Goal: Task Accomplishment & Management: Complete application form

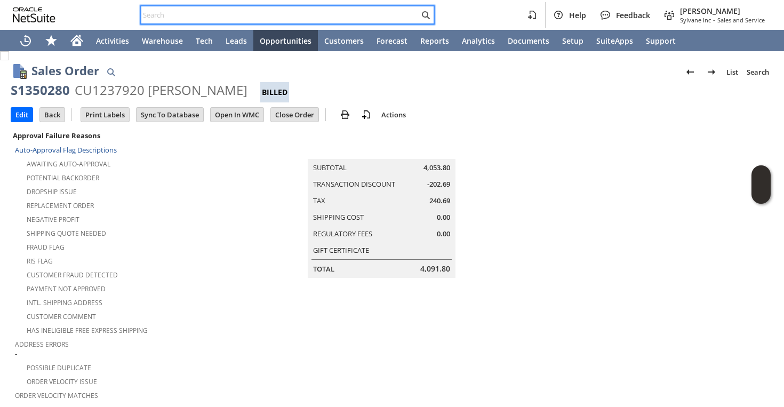
scroll to position [691, 0]
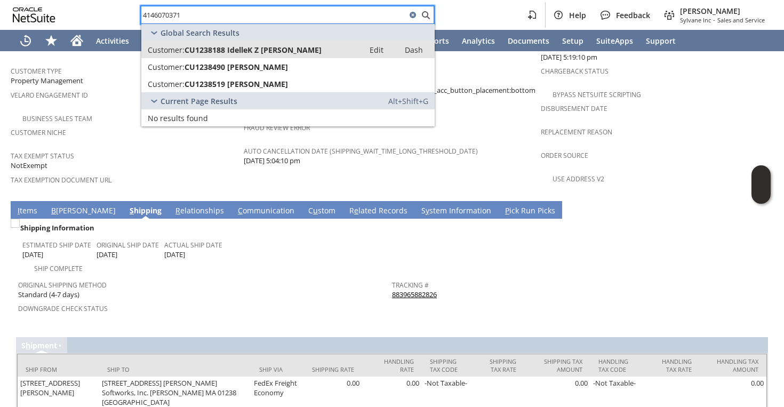
type input "4146070371"
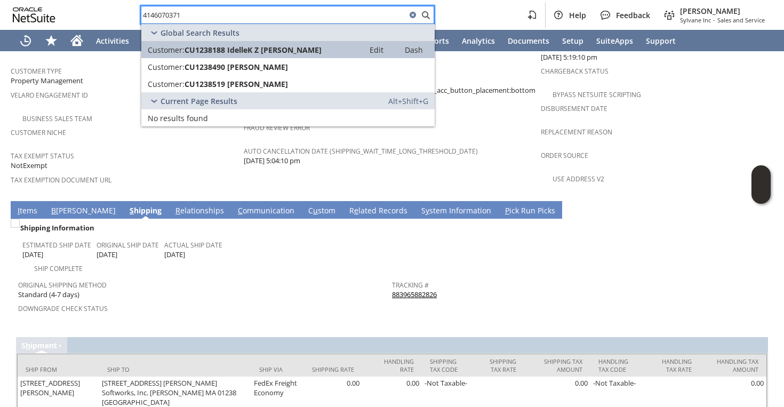
click at [189, 53] on span "CU1238188 IdelleK Z Brooks" at bounding box center [253, 50] width 137 height 10
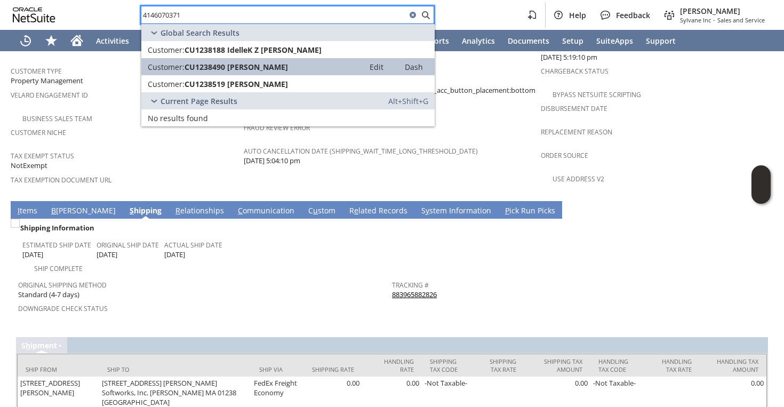
click at [178, 62] on span "Customer:" at bounding box center [166, 67] width 37 height 10
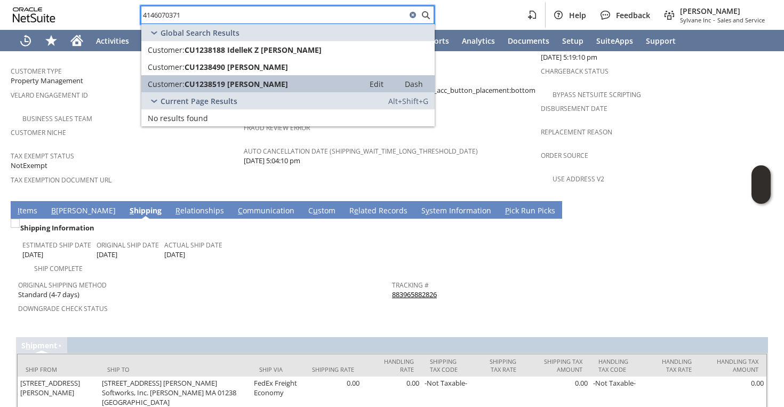
click at [178, 80] on span "Customer:" at bounding box center [166, 84] width 37 height 10
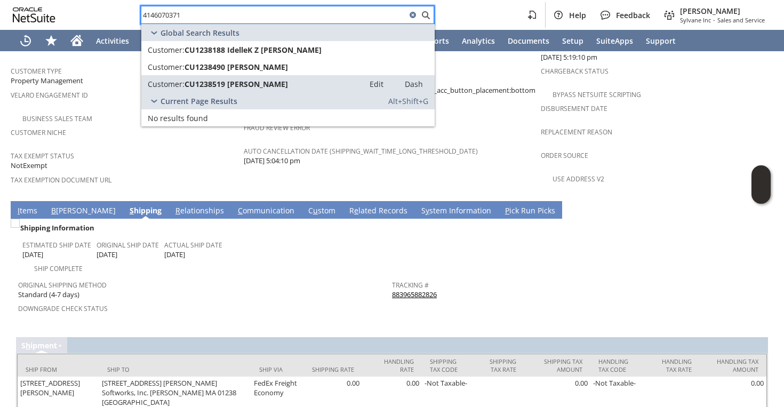
click at [494, 144] on div "Auto Cancellation Date (shipping_wait_time_long_threshold_date) 9/27/2025 5:04:…" at bounding box center [390, 155] width 292 height 22
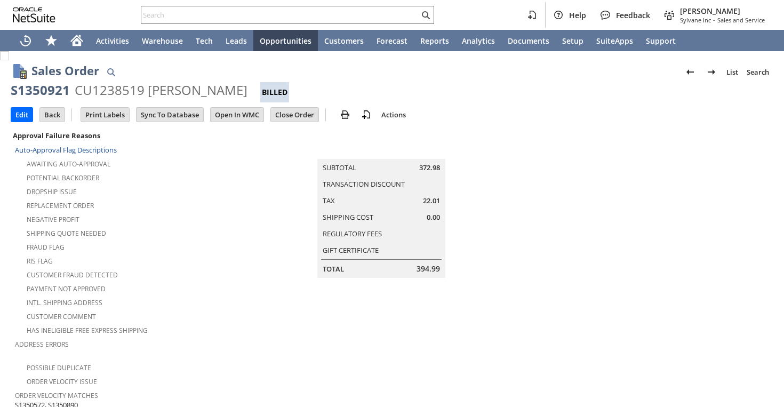
scroll to position [748, 0]
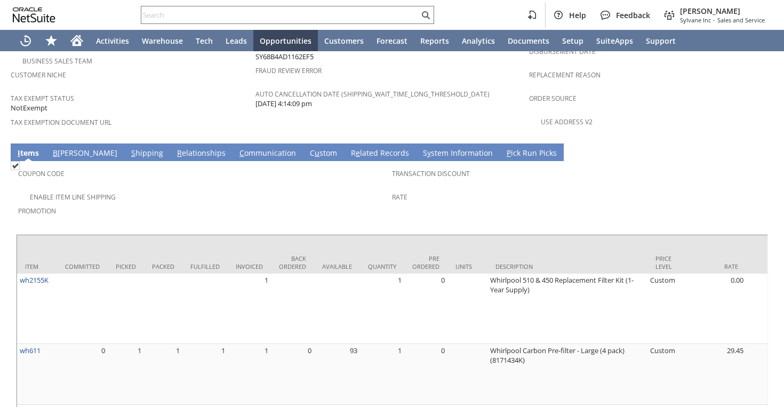
click at [129, 148] on link "S hipping" at bounding box center [147, 154] width 37 height 12
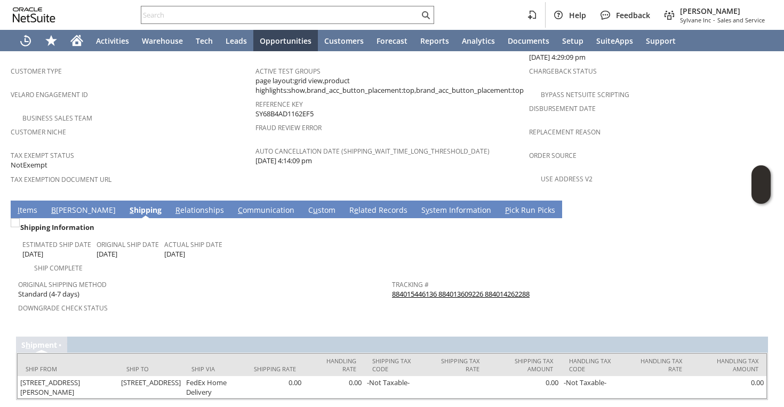
click at [432, 289] on link "884015446136 884013609226 884014262288" at bounding box center [461, 294] width 138 height 10
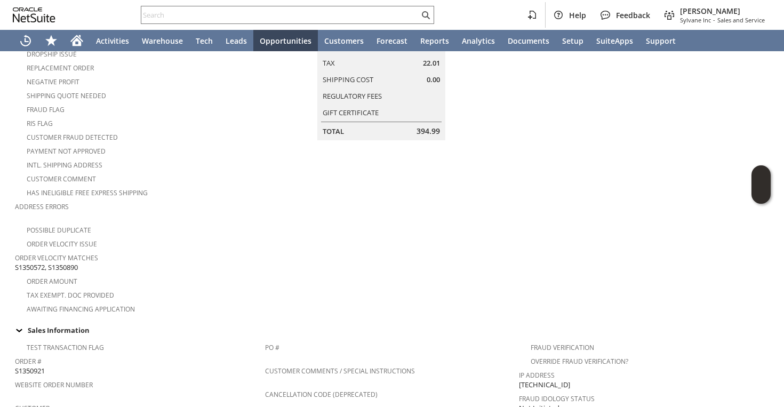
scroll to position [0, 0]
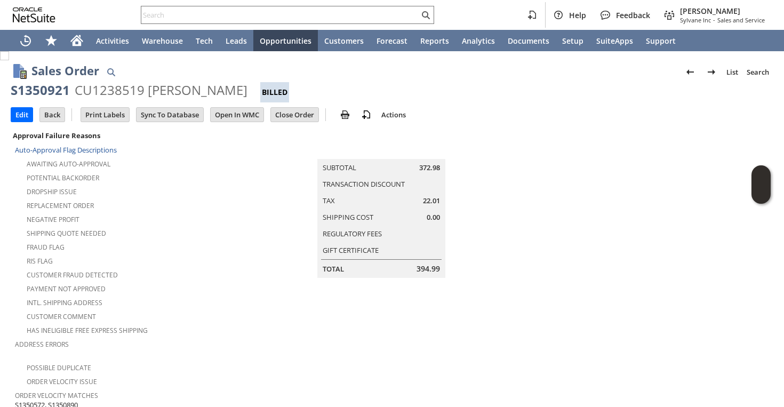
click at [240, 226] on div "Shipping Quote Needed" at bounding box center [135, 232] width 241 height 13
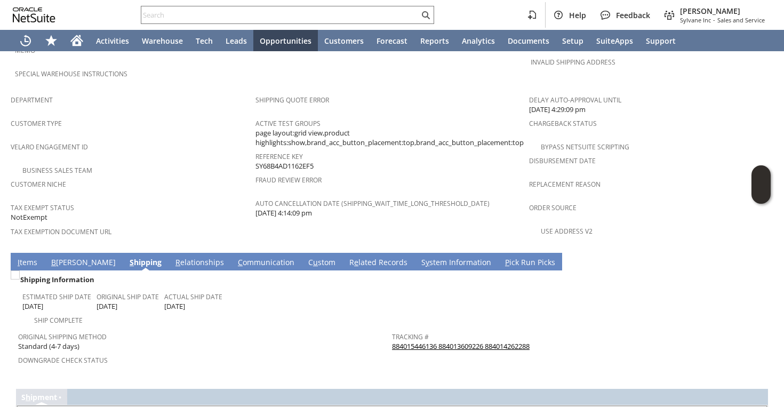
scroll to position [691, 0]
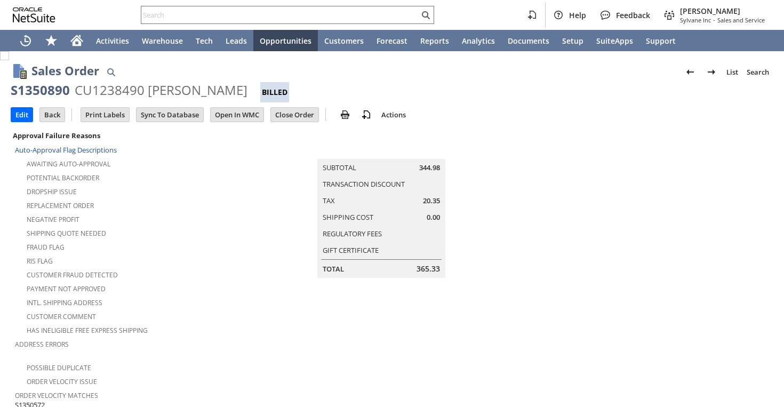
scroll to position [717, 0]
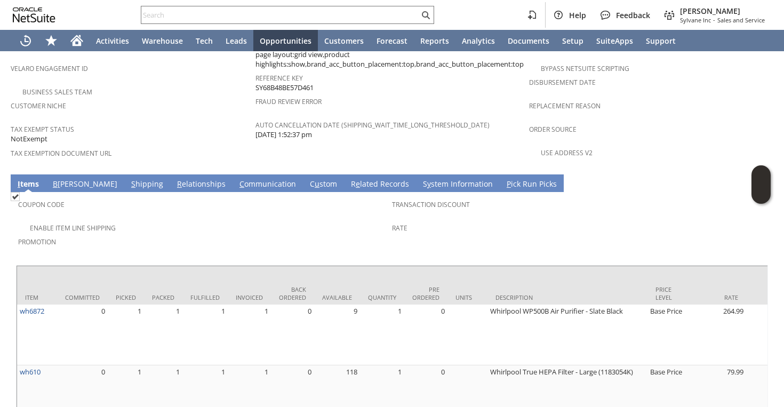
click at [129, 179] on link "S hipping" at bounding box center [147, 185] width 37 height 12
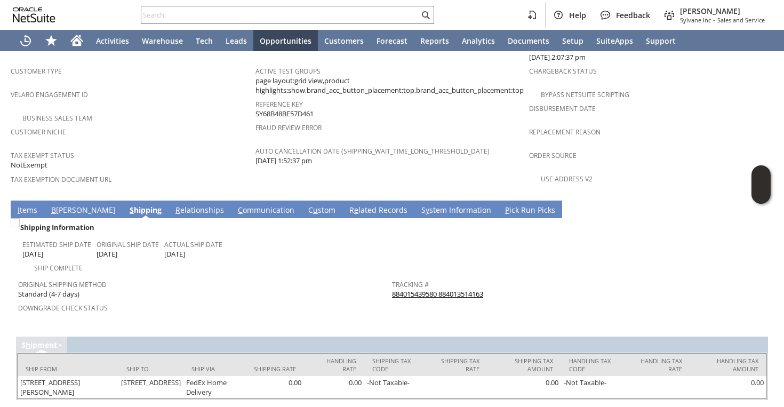
click at [413, 289] on link "884015439580 884013514163" at bounding box center [437, 294] width 91 height 10
click at [306, 17] on input "text" at bounding box center [280, 15] width 278 height 13
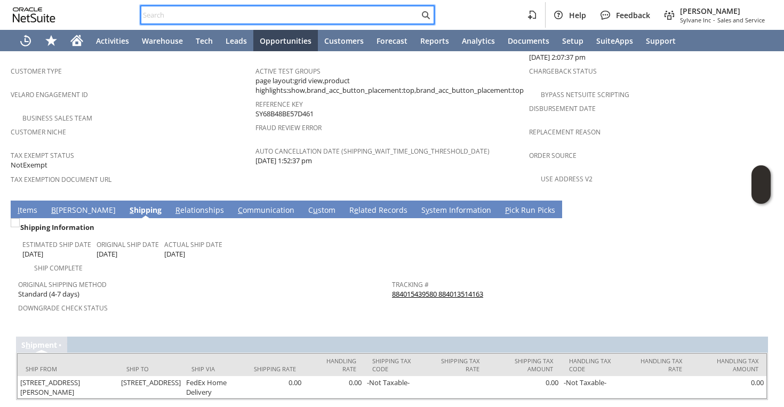
paste input "7184287818"
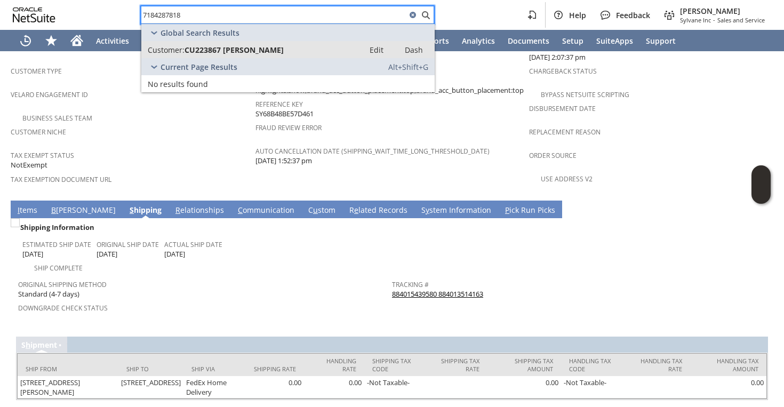
type input "7184287818"
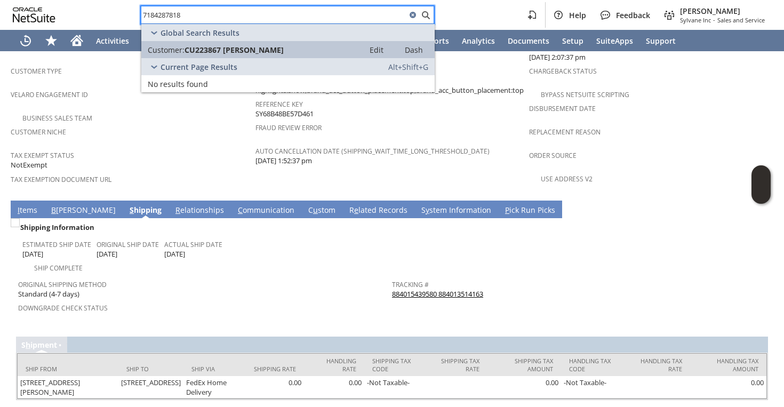
click at [268, 51] on span "CU223867 jerry r cudmore" at bounding box center [234, 50] width 99 height 10
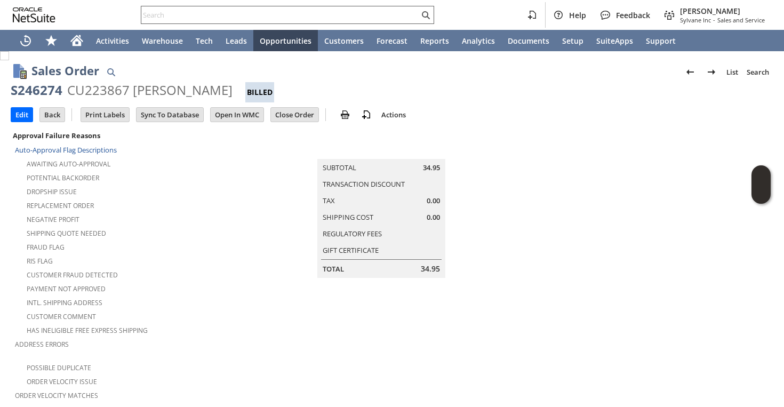
click at [237, 15] on input "text" at bounding box center [280, 15] width 278 height 13
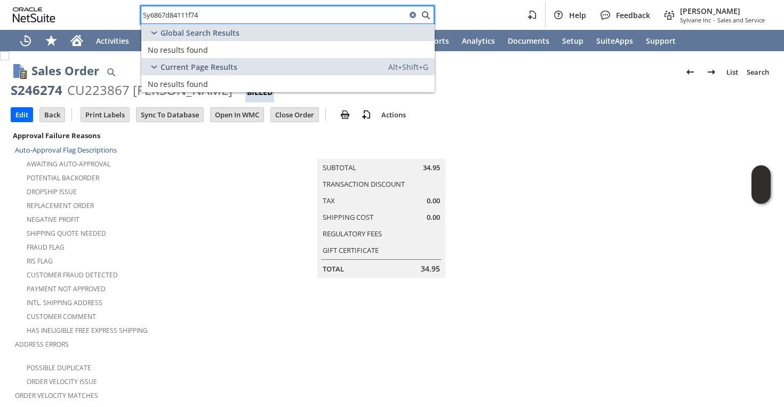
click at [170, 15] on input "Sy6867d84111f74" at bounding box center [273, 15] width 265 height 13
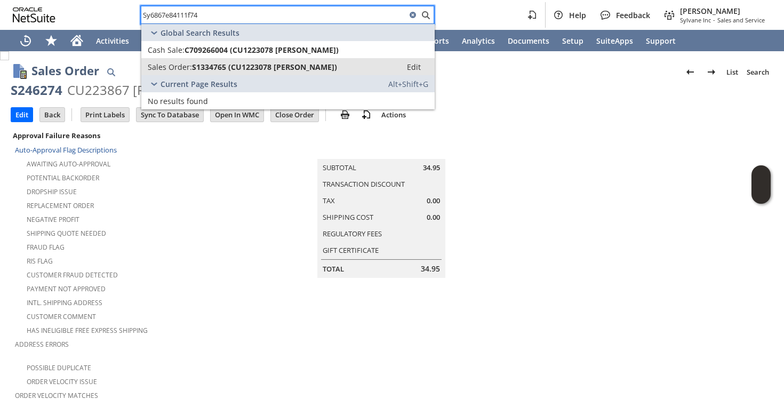
type input "Sy6867e84111f74"
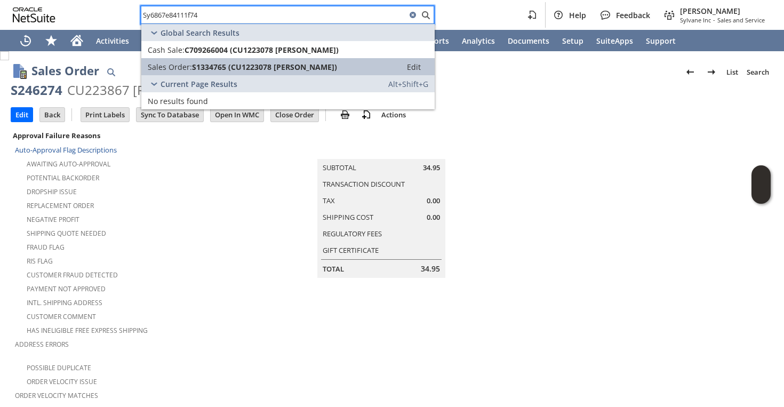
click at [171, 63] on span "Sales Order:" at bounding box center [170, 67] width 44 height 10
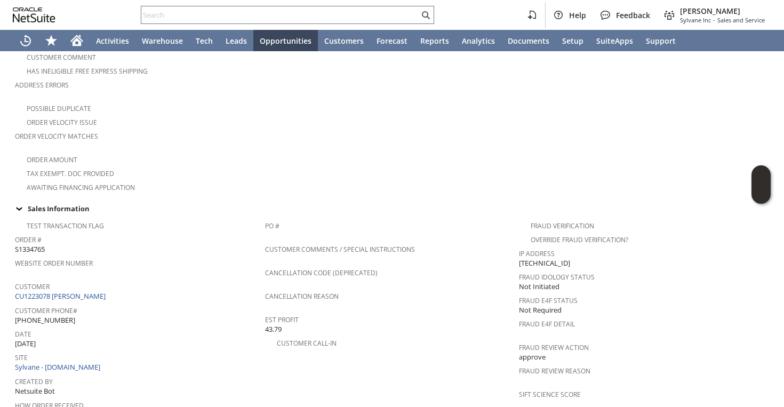
scroll to position [264, 0]
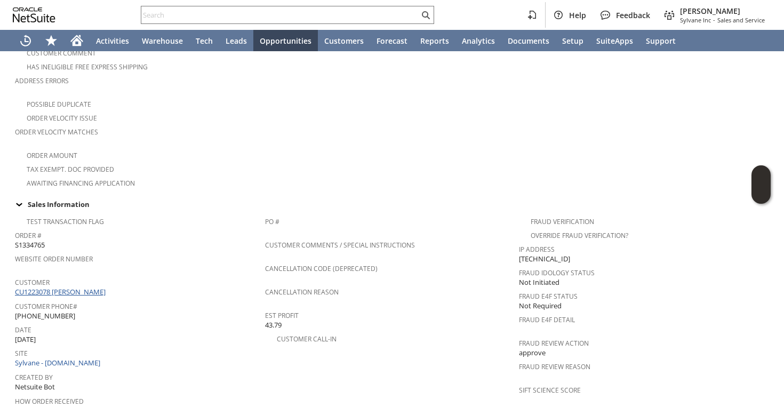
click at [72, 287] on link "CU1223078 [PERSON_NAME]" at bounding box center [61, 292] width 93 height 10
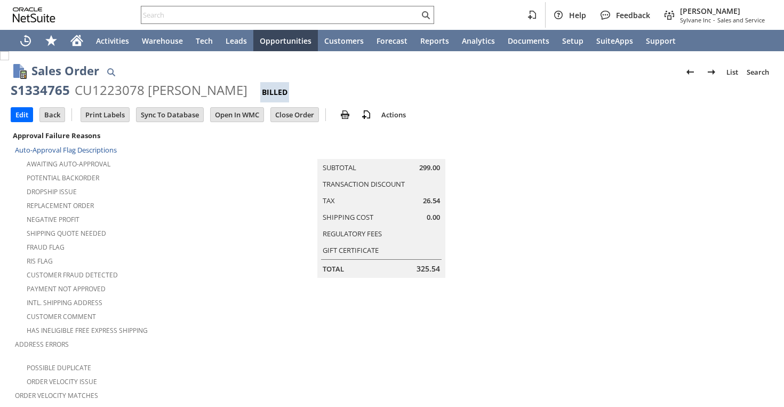
scroll to position [637, 0]
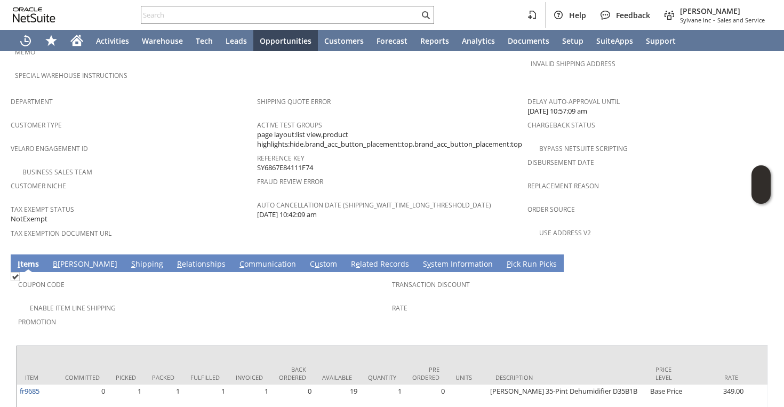
click at [237, 259] on link "C ommunication" at bounding box center [268, 265] width 62 height 12
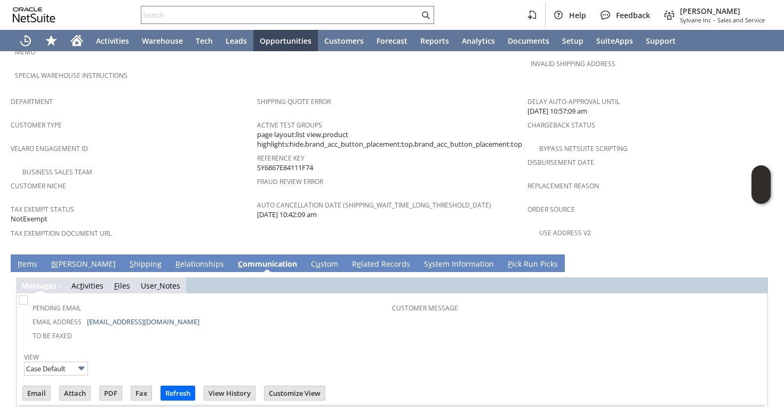
scroll to position [0, 0]
click at [38, 386] on input "Email" at bounding box center [36, 393] width 27 height 14
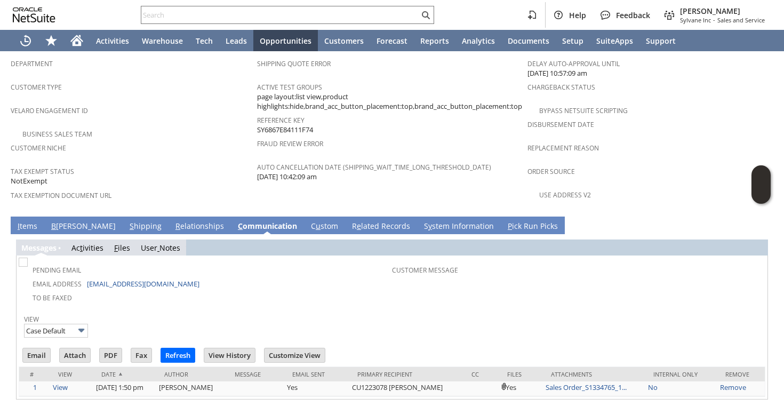
scroll to position [672, 0]
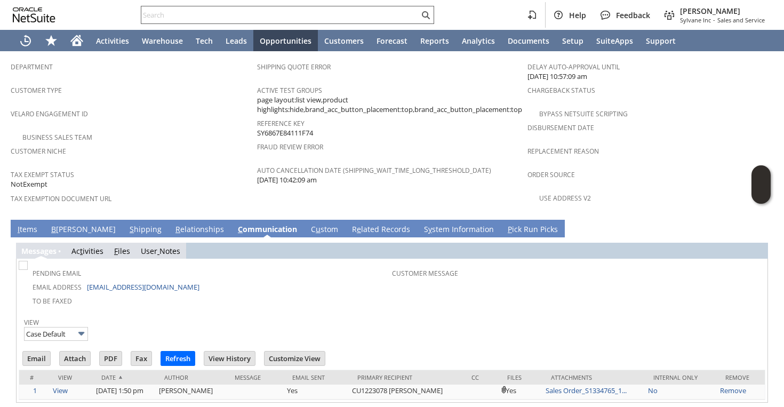
click at [296, 13] on input "text" at bounding box center [280, 15] width 278 height 13
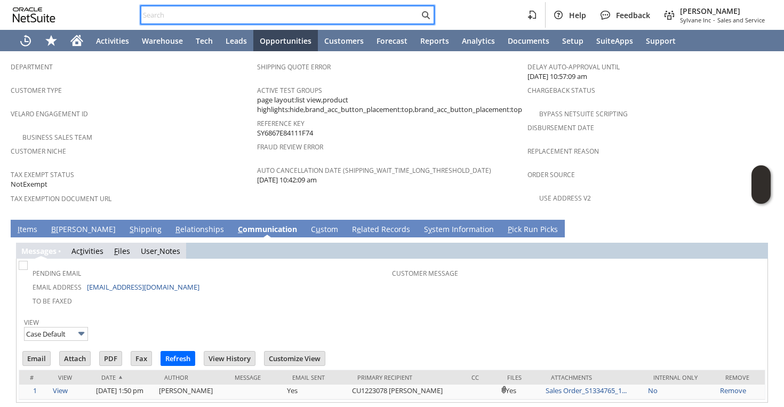
paste input "8163050712"
type input "8"
type input "S"
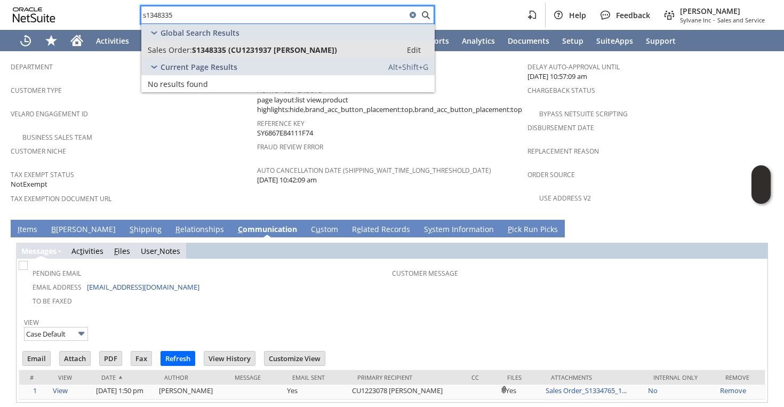
type input "s1348335"
click at [255, 52] on span "S1348335 (CU1231937 William Kraus)" at bounding box center [264, 50] width 145 height 10
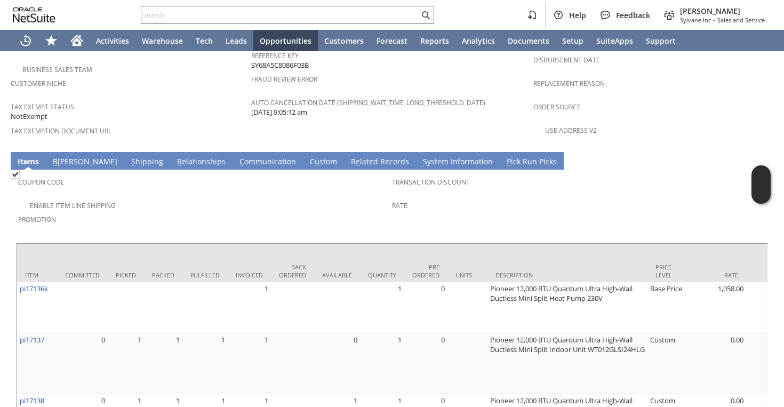
click at [129, 156] on link "S hipping" at bounding box center [147, 162] width 37 height 12
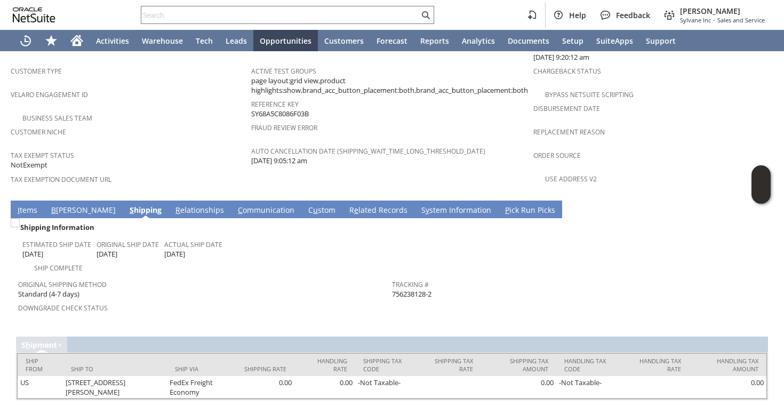
click at [425, 289] on span "756238128-2" at bounding box center [411, 294] width 39 height 10
copy tbody "756238128-2 Return Tracking #"
click at [28, 205] on link "I tems" at bounding box center [27, 211] width 25 height 12
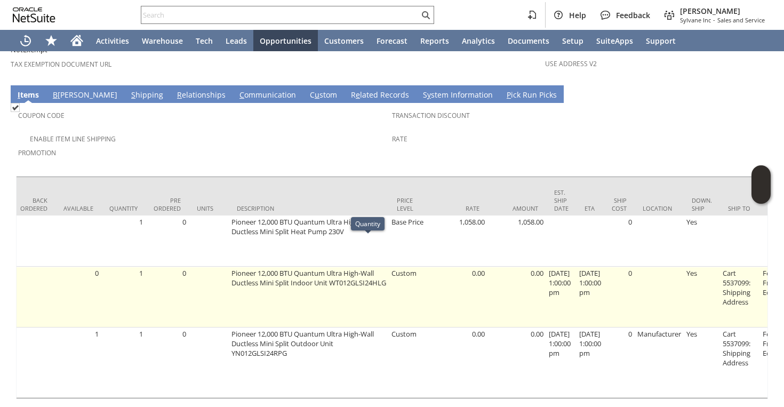
scroll to position [0, 360]
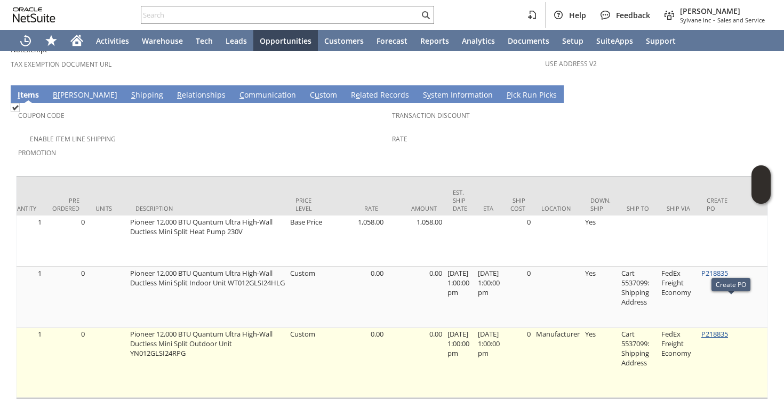
click at [728, 329] on link "P218835" at bounding box center [715, 334] width 27 height 10
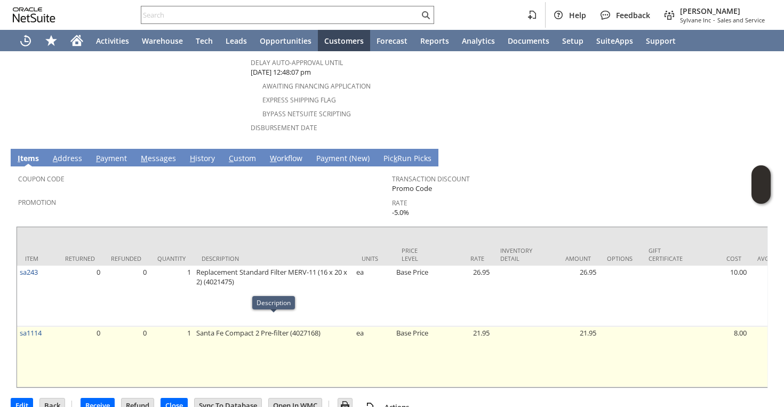
scroll to position [112, 0]
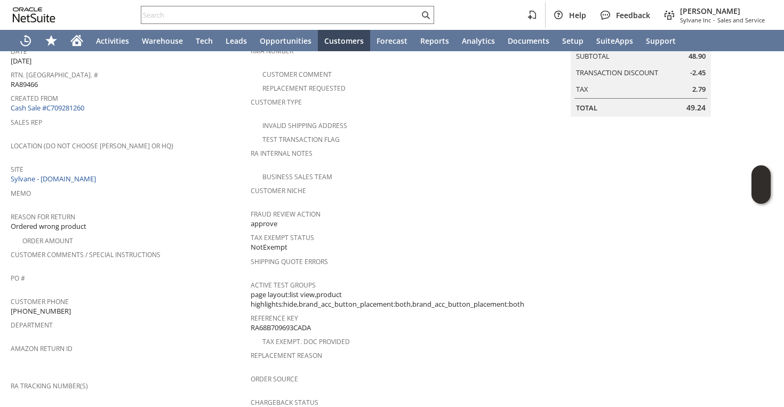
click at [114, 341] on span "Amazon Return ID" at bounding box center [128, 347] width 235 height 12
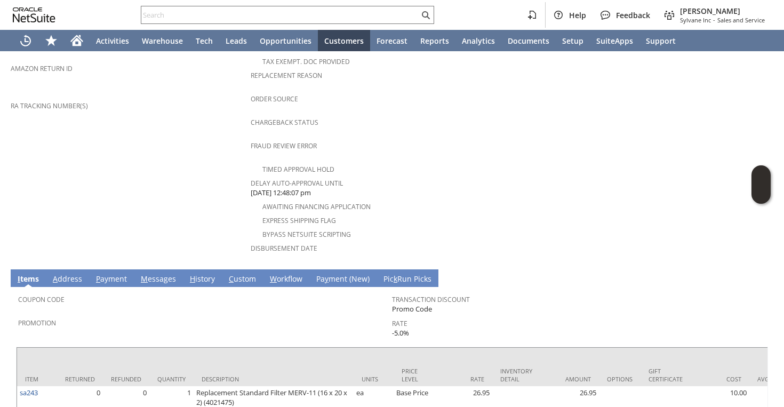
scroll to position [521, 0]
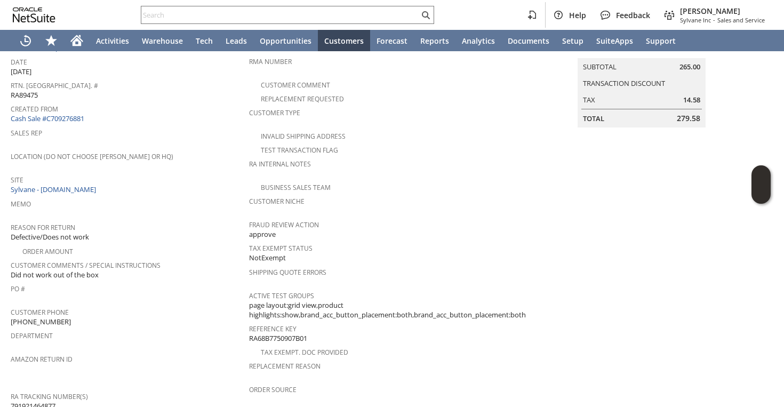
scroll to position [117, 0]
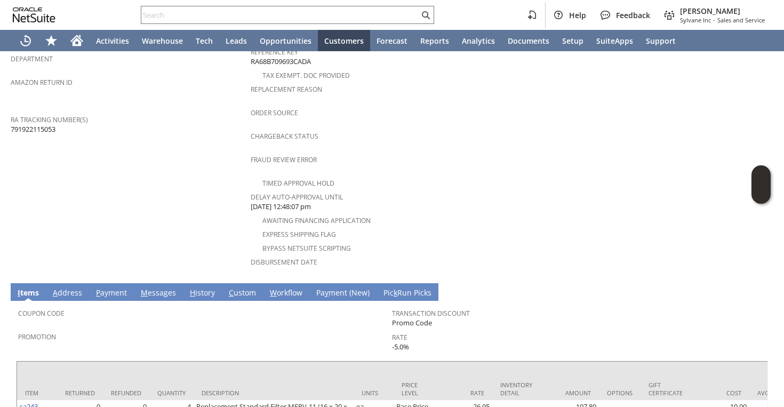
scroll to position [408, 0]
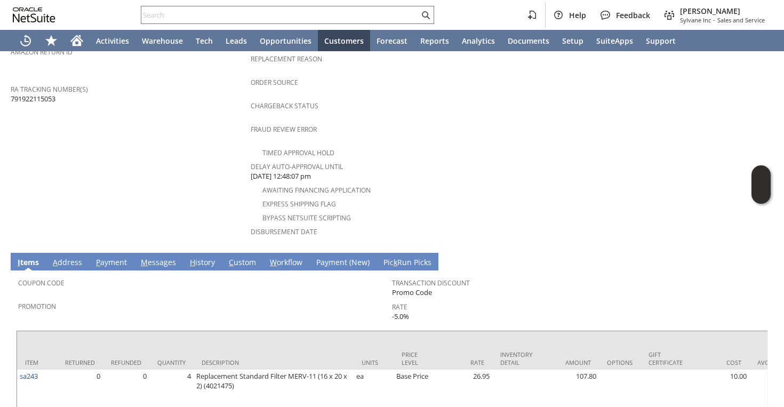
click at [199, 257] on link "H istory" at bounding box center [202, 263] width 30 height 12
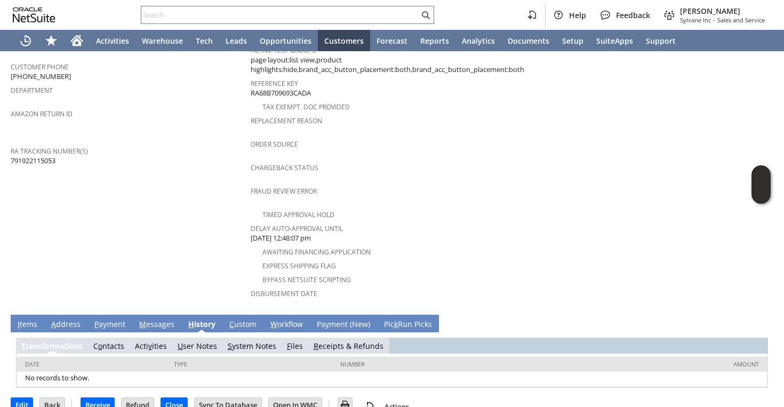
scroll to position [0, 0]
click at [242, 341] on link "S ystem Notes" at bounding box center [252, 346] width 49 height 10
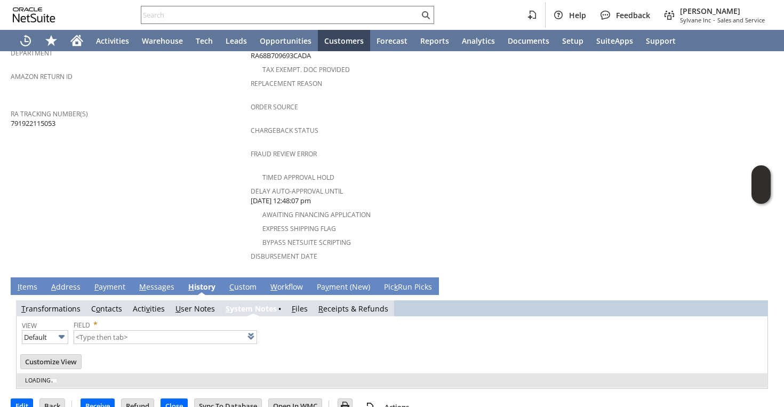
type input "1 to 25 of 81"
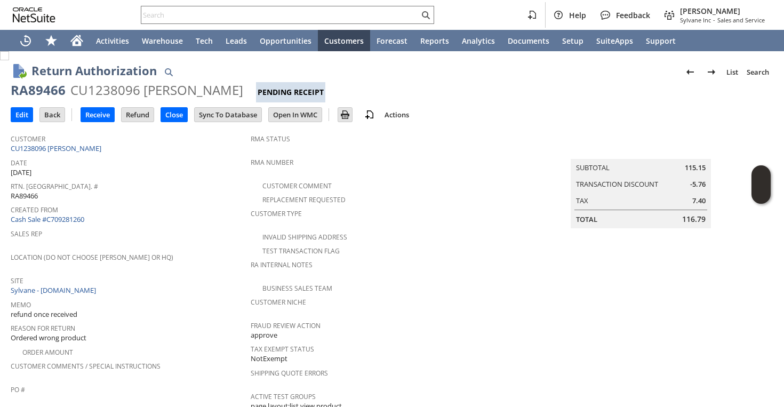
click at [155, 211] on div "Created From Cash Sale #C709281260" at bounding box center [128, 213] width 235 height 23
click at [16, 116] on input "Edit" at bounding box center [21, 115] width 21 height 14
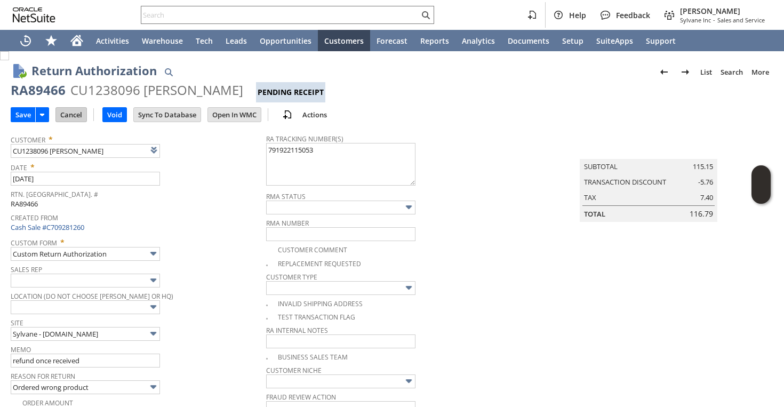
click at [66, 113] on input "Cancel" at bounding box center [71, 115] width 30 height 14
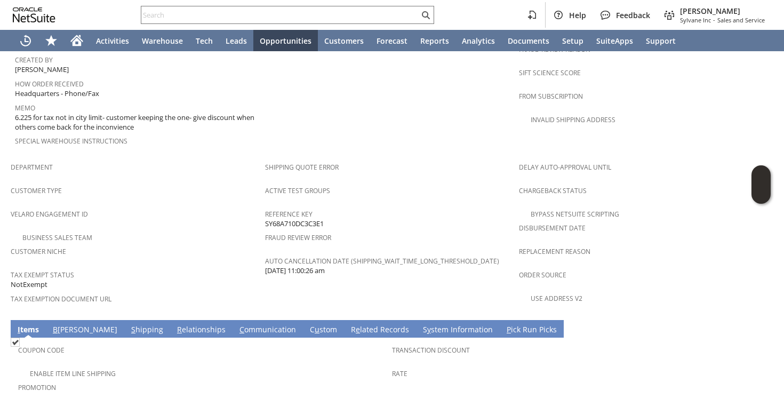
scroll to position [377, 0]
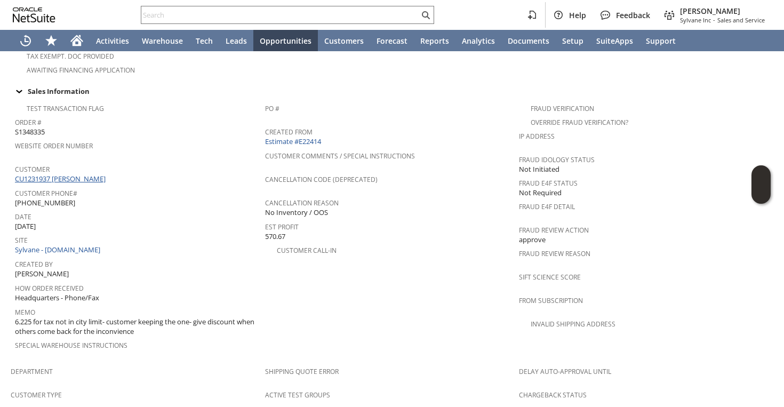
click at [82, 174] on link "CU1231937 [PERSON_NAME]" at bounding box center [61, 179] width 93 height 10
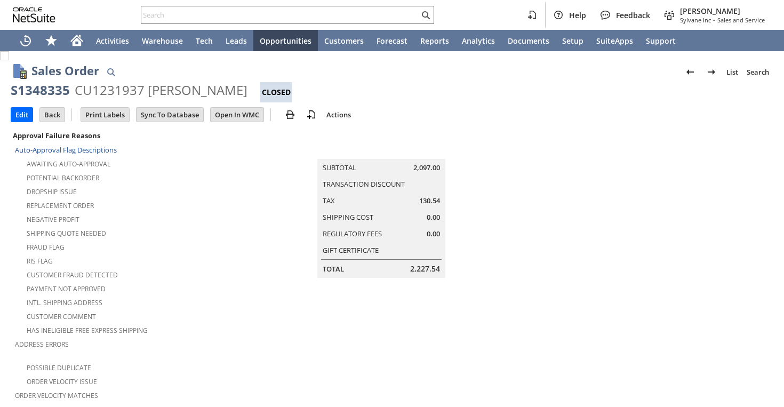
scroll to position [768, 0]
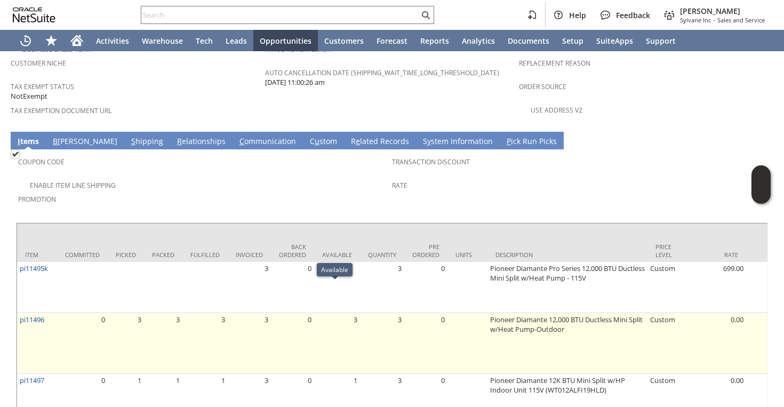
scroll to position [767, 0]
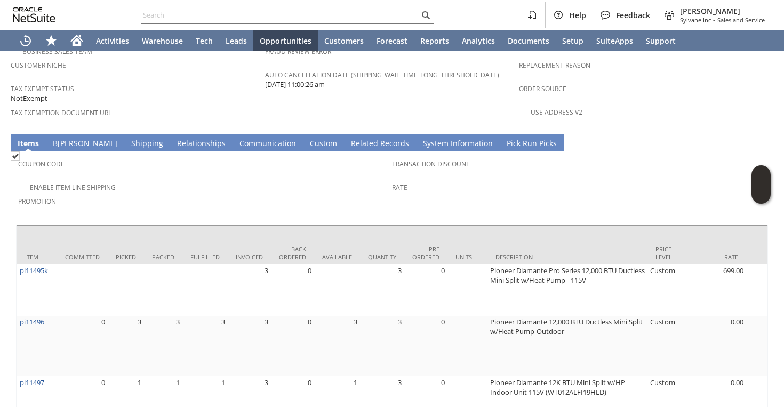
click at [279, 194] on span "Promotion" at bounding box center [202, 200] width 369 height 12
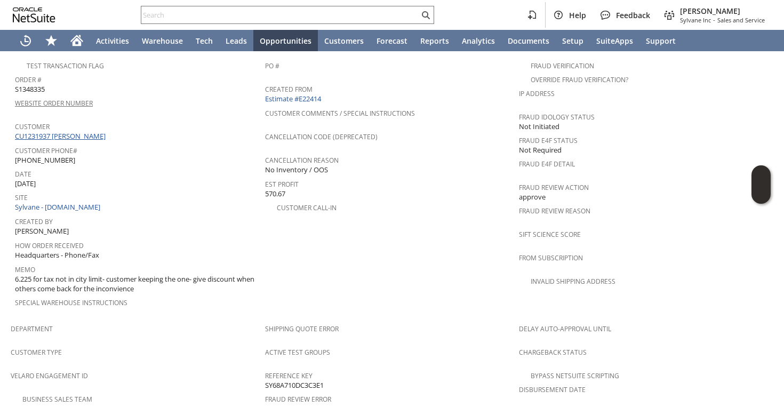
scroll to position [416, 0]
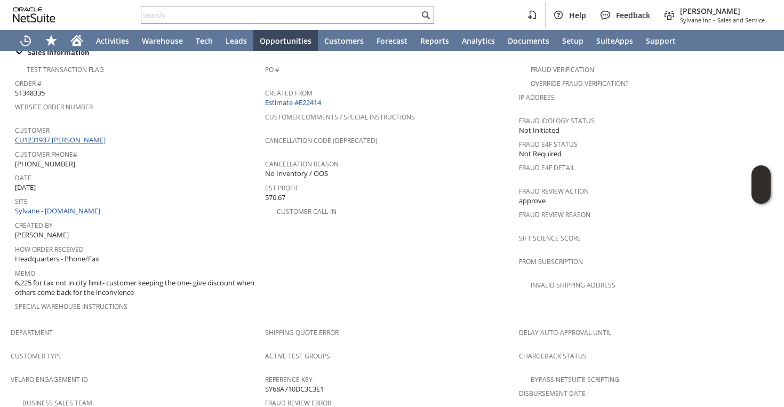
click at [85, 135] on link "CU1231937 [PERSON_NAME]" at bounding box center [61, 140] width 93 height 10
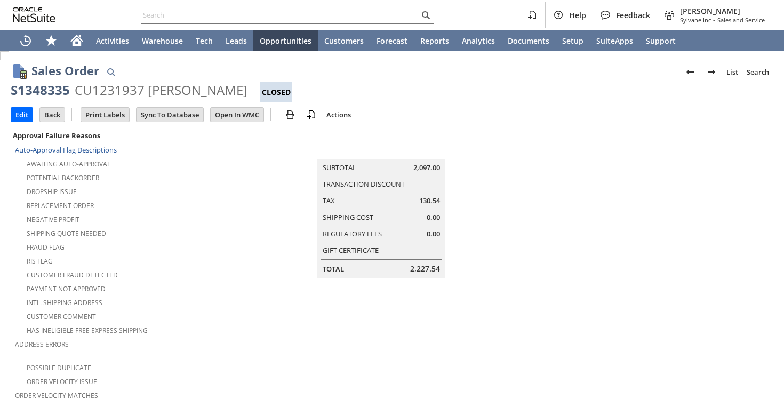
scroll to position [797, 0]
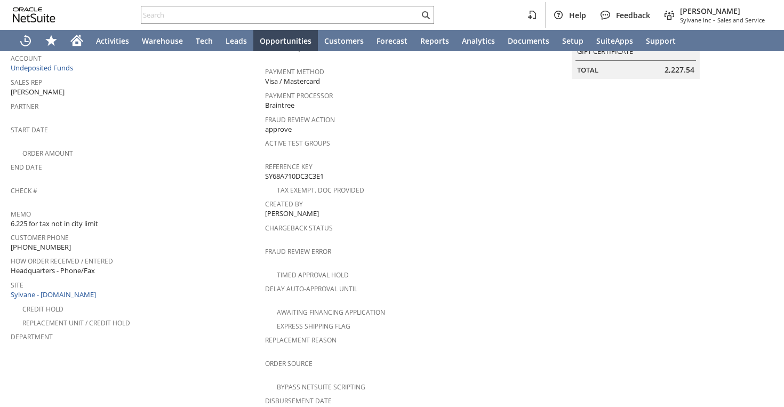
scroll to position [562, 0]
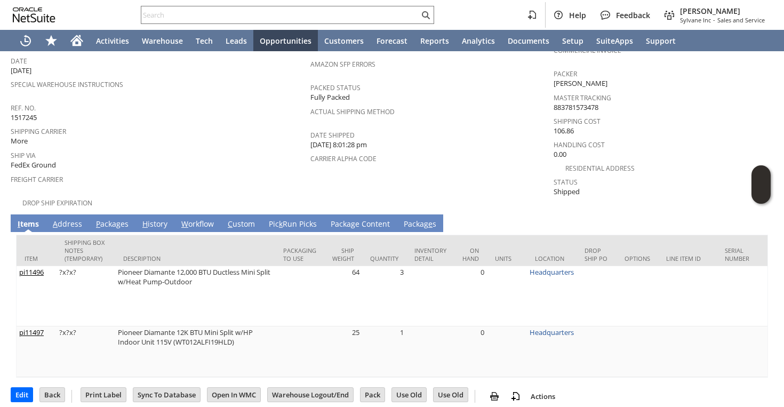
click at [251, 88] on div "Special Warehouse Instructions" at bounding box center [158, 88] width 295 height 22
click at [144, 160] on div "Ship Via FedEx Ground" at bounding box center [158, 159] width 295 height 23
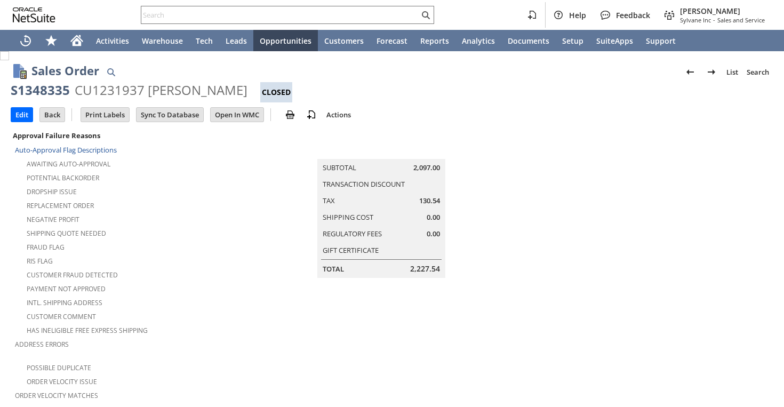
scroll to position [797, 0]
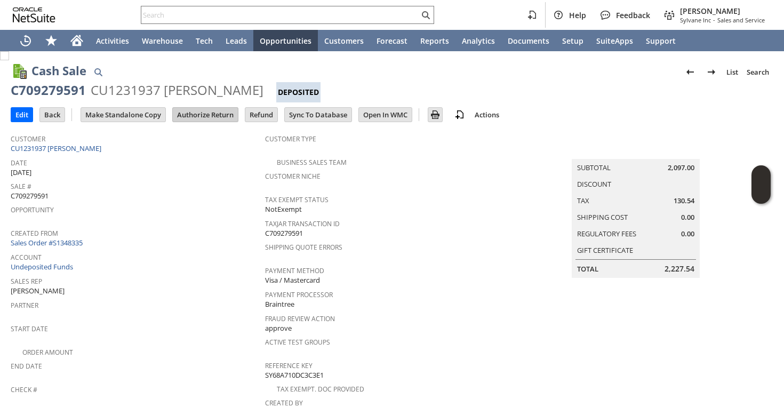
click at [215, 117] on input "Authorize Return" at bounding box center [205, 115] width 65 height 14
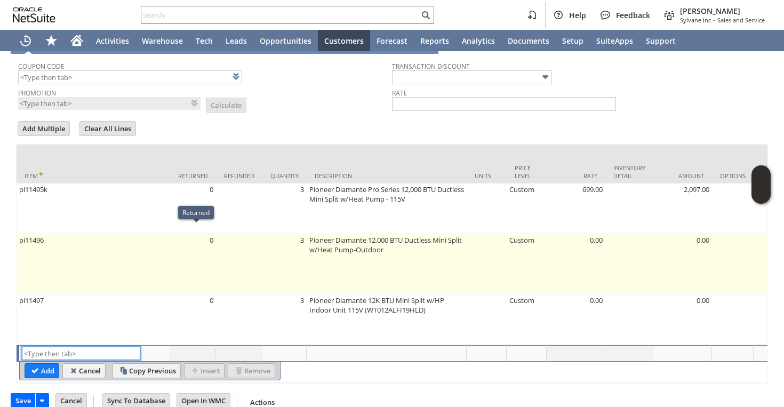
scroll to position [741, 0]
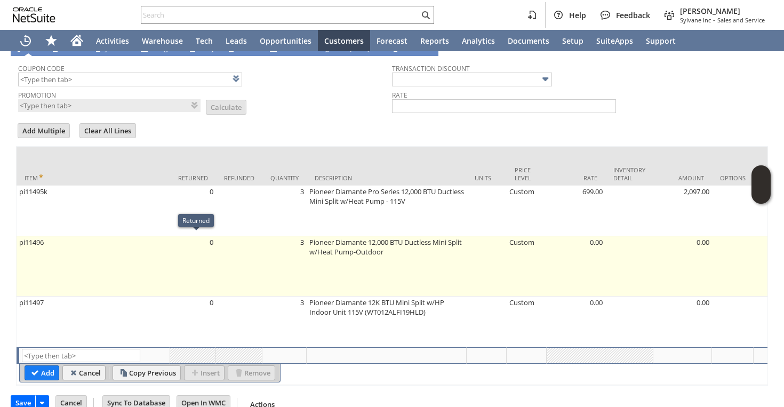
click at [186, 267] on td "0" at bounding box center [193, 266] width 46 height 60
type input "pi11496"
type input "OK"
type input "Make Copy"
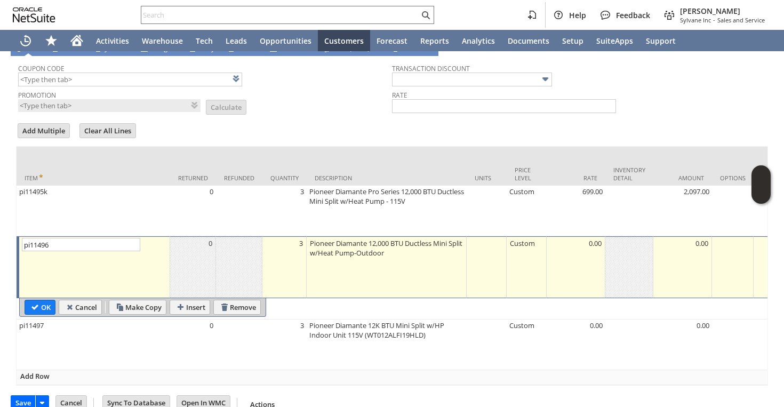
click at [276, 123] on form "Add Multiple Clear All Lines Line Items All Item * Returned Refunded Quantity D…" at bounding box center [392, 254] width 752 height 264
click at [294, 240] on div "3" at bounding box center [284, 243] width 38 height 11
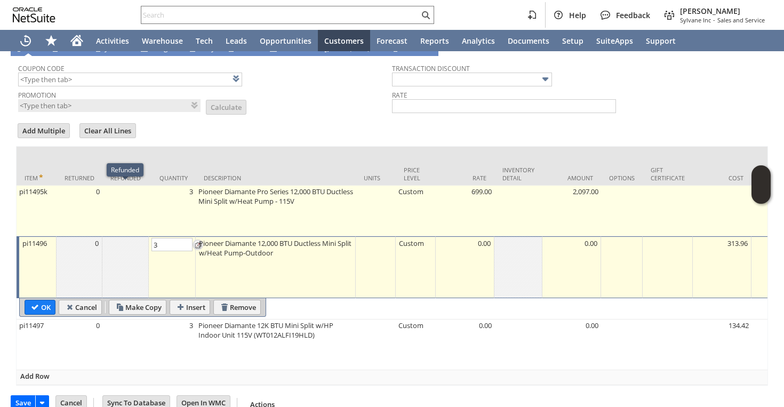
click at [55, 199] on td "pi11495k" at bounding box center [37, 211] width 40 height 51
type input "pi11495k"
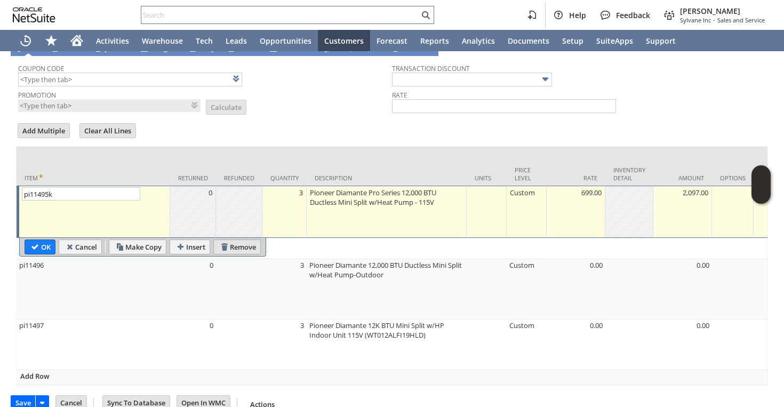
click at [231, 243] on input "Remove" at bounding box center [237, 247] width 46 height 14
type input "pi11496"
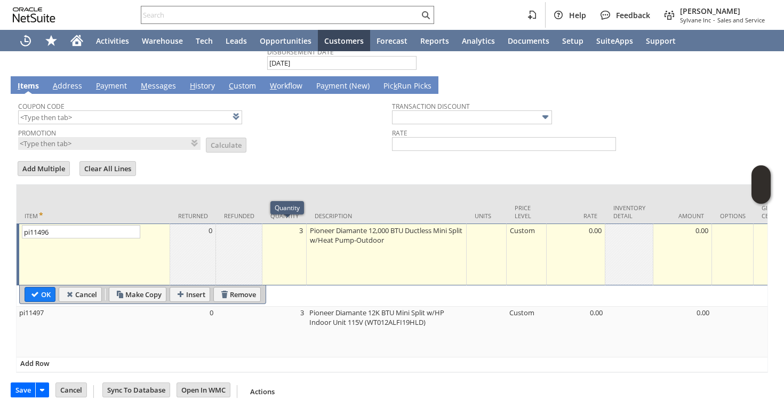
click at [275, 249] on td "3" at bounding box center [285, 255] width 44 height 62
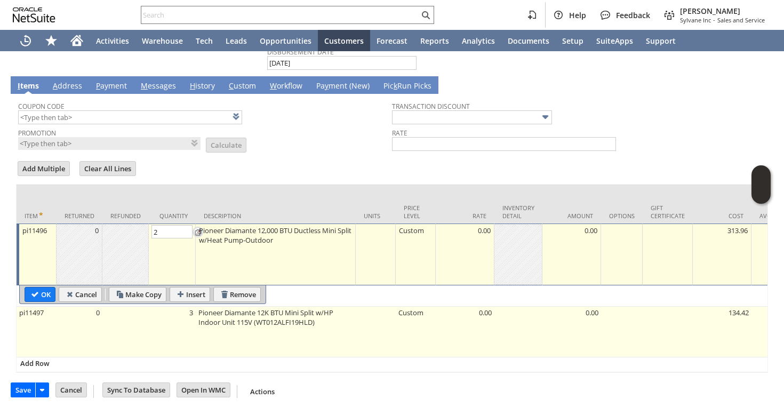
type input "2"
click at [190, 323] on td "3" at bounding box center [172, 332] width 47 height 51
type input "OK"
type input "Make Copy"
type input "3"
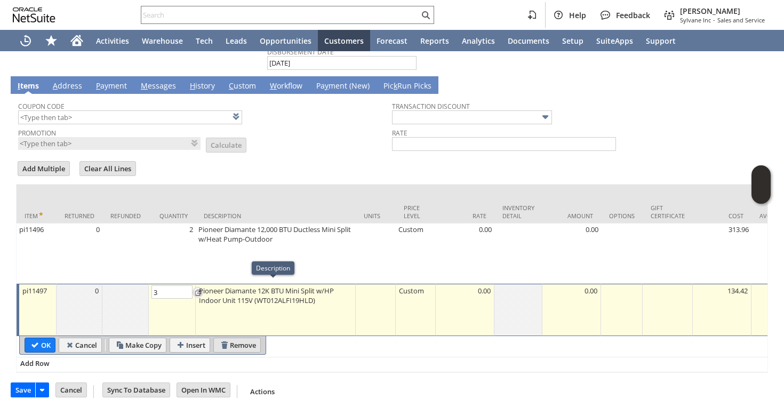
click at [235, 340] on input "Remove" at bounding box center [237, 345] width 46 height 14
type input "Add"
type input "Copy Previous"
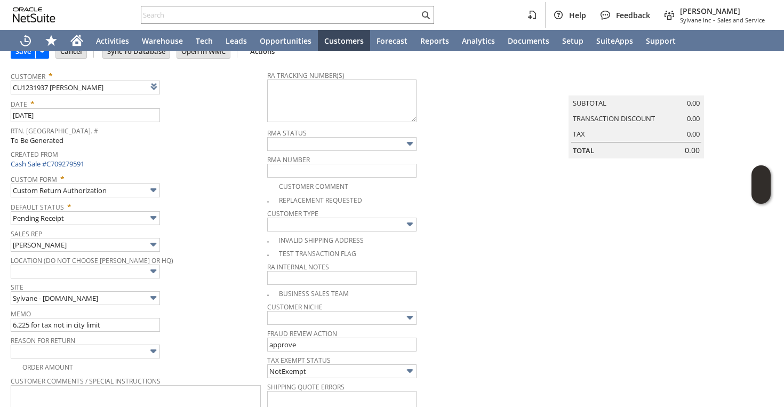
scroll to position [97, 0]
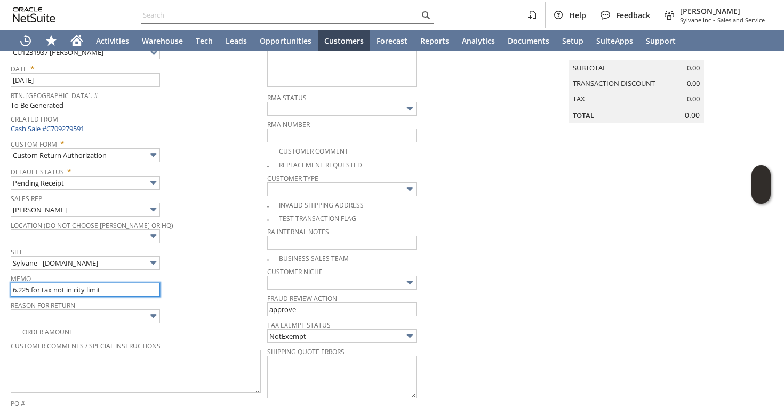
click at [120, 295] on input "6.225 for tax not in city limit" at bounding box center [85, 290] width 149 height 14
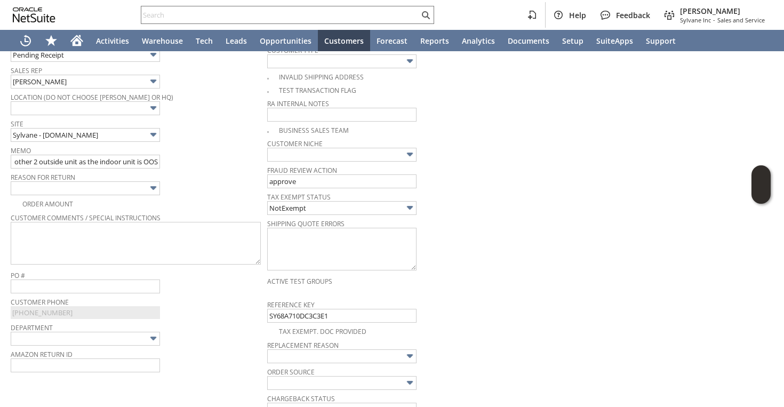
scroll to position [0, 0]
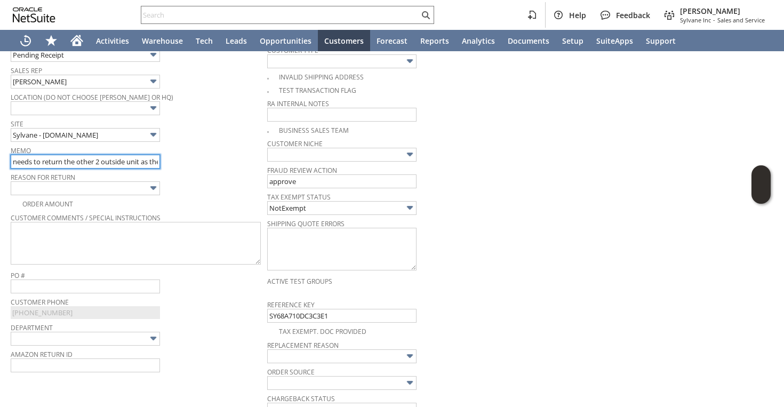
click at [14, 161] on input "needs to return the other 2 outside unit as the indoor unit is OOS" at bounding box center [85, 162] width 149 height 14
click at [66, 163] on input "needs to return the other 2 outside unit as the indoor unit is OOS" at bounding box center [85, 162] width 149 height 14
click at [134, 164] on input "needs to return the other 2 outside unit as the indoor unit is OOS" at bounding box center [85, 162] width 149 height 14
click at [139, 162] on input "needs to return the other 2 outside unit as the indoor units is OOS" at bounding box center [85, 162] width 149 height 14
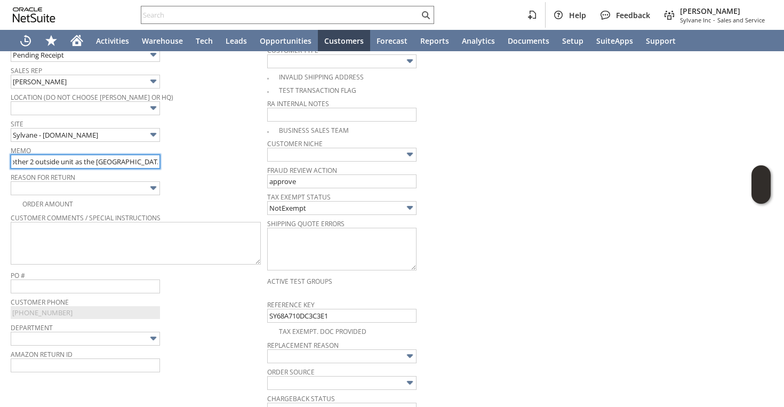
scroll to position [0, 64]
type input "needs to return the other 2 outside unit as the indoor unit is OOS"
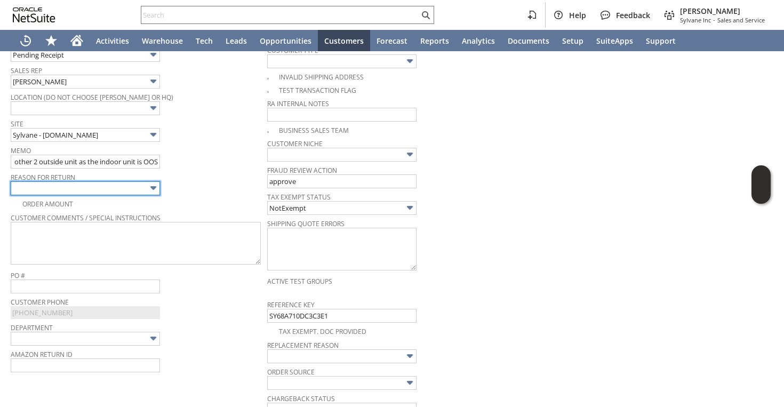
click at [117, 187] on input "text" at bounding box center [85, 188] width 149 height 14
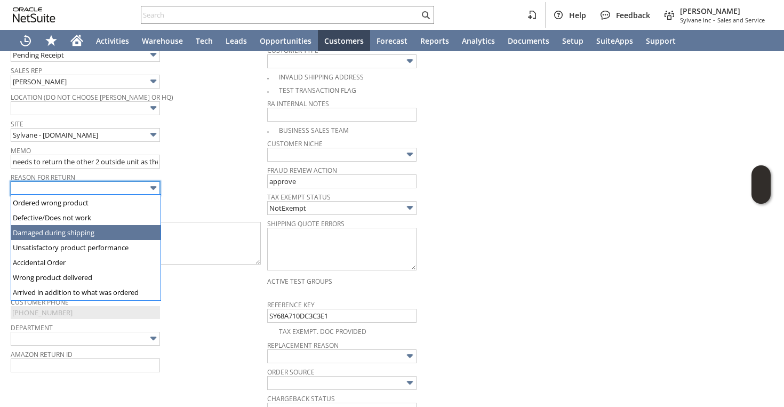
scroll to position [74, 0]
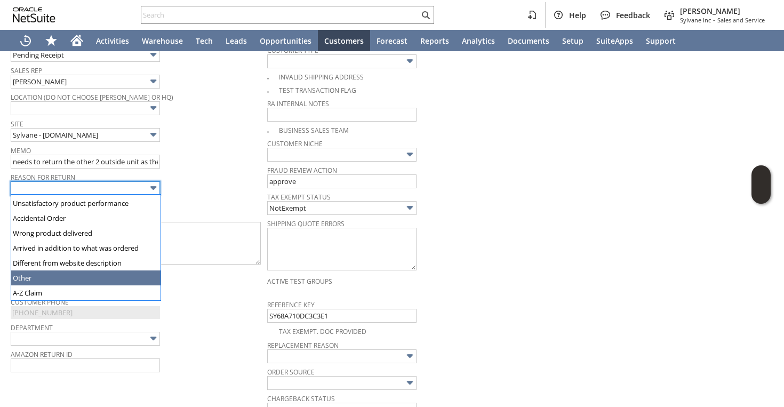
type input "Other"
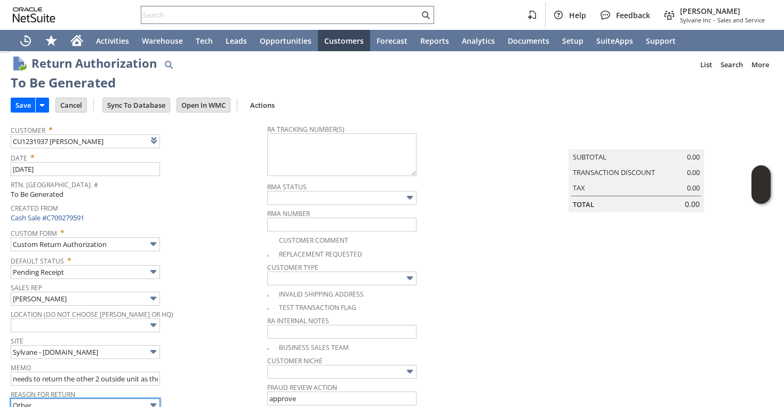
scroll to position [12, 0]
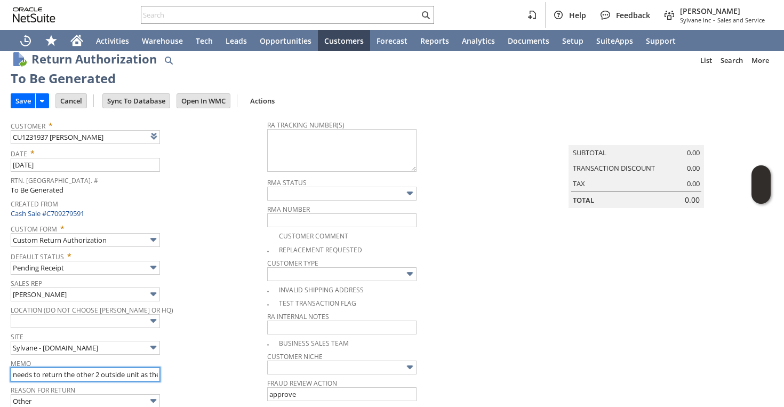
click at [144, 374] on input "needs to return the other 2 outside unit as the indoor unit is OOS" at bounding box center [85, 375] width 149 height 14
click at [157, 375] on input "needs to return the other 2 outside unit as the indoor unit is OOS" at bounding box center [85, 375] width 149 height 14
type input "needs to return the other 2 outside unit as the indoor unit is OOS"
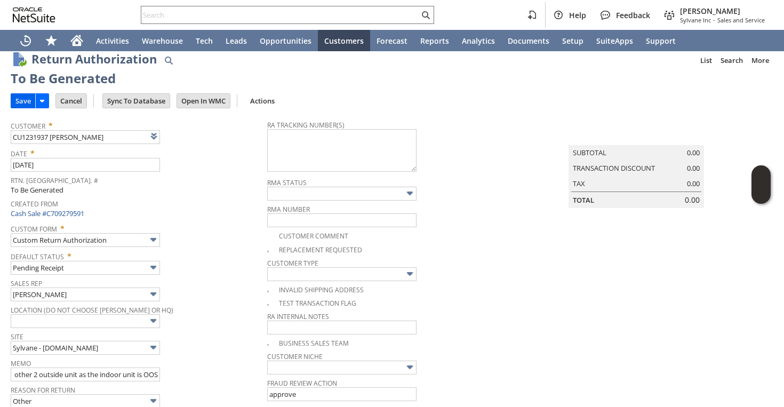
click at [26, 100] on input "Save" at bounding box center [23, 101] width 24 height 14
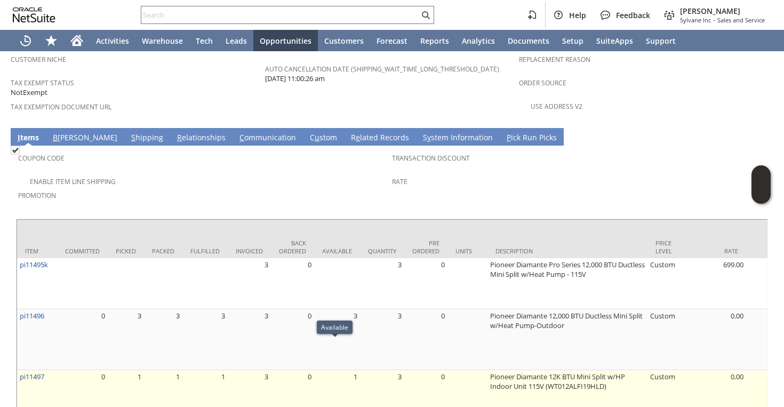
scroll to position [797, 0]
